Goal: Task Accomplishment & Management: Complete application form

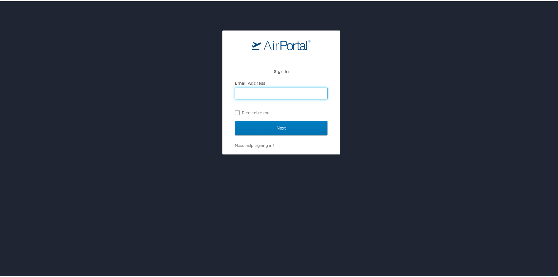
click at [272, 93] on input "Email Address" at bounding box center [281, 92] width 92 height 11
type input "alexia.vasquez@goosehead.com"
click at [235, 119] on input "Next" at bounding box center [281, 126] width 93 height 15
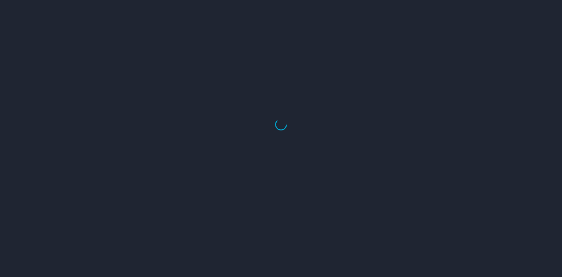
select select "US"
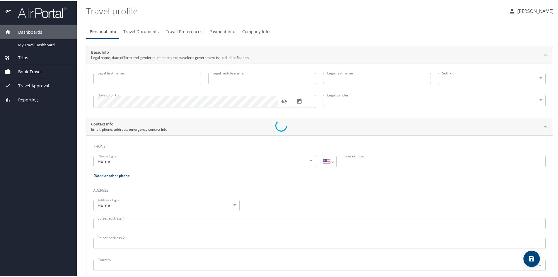
type input "Alexia"
type input "Renee"
type input "Vasquez"
type input "[DEMOGRAPHIC_DATA]"
type input "Christian"
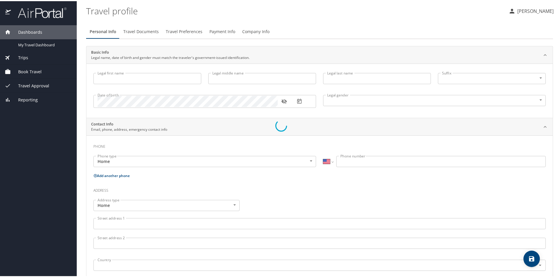
type input "Vasquez"
type input "(210) 425-8502"
select select "US"
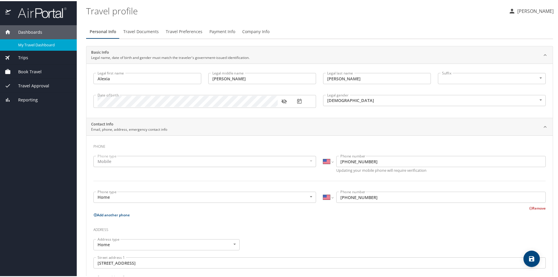
click at [53, 43] on span "My Travel Dashboard" at bounding box center [44, 44] width 52 height 6
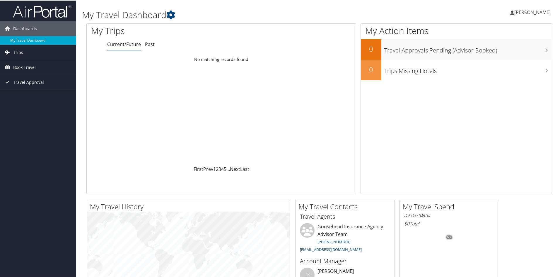
click at [20, 53] on span "Trips" at bounding box center [18, 52] width 10 height 15
click at [31, 92] on span "Book Travel" at bounding box center [24, 93] width 23 height 15
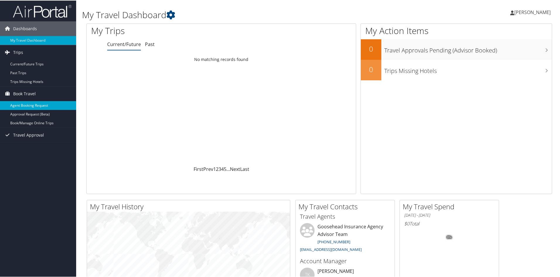
click at [40, 105] on link "Agent Booking Request" at bounding box center [38, 104] width 76 height 9
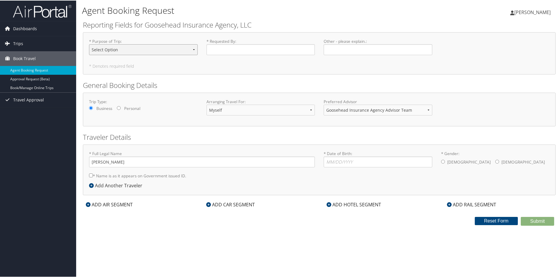
click at [124, 46] on select "Select Option Agency Site Visit - Support Campus Recruiting Visit Carrier Partn…" at bounding box center [143, 49] width 109 height 11
click at [151, 222] on div "Submit Reset Form" at bounding box center [318, 220] width 481 height 9
